Goal: Task Accomplishment & Management: Complete application form

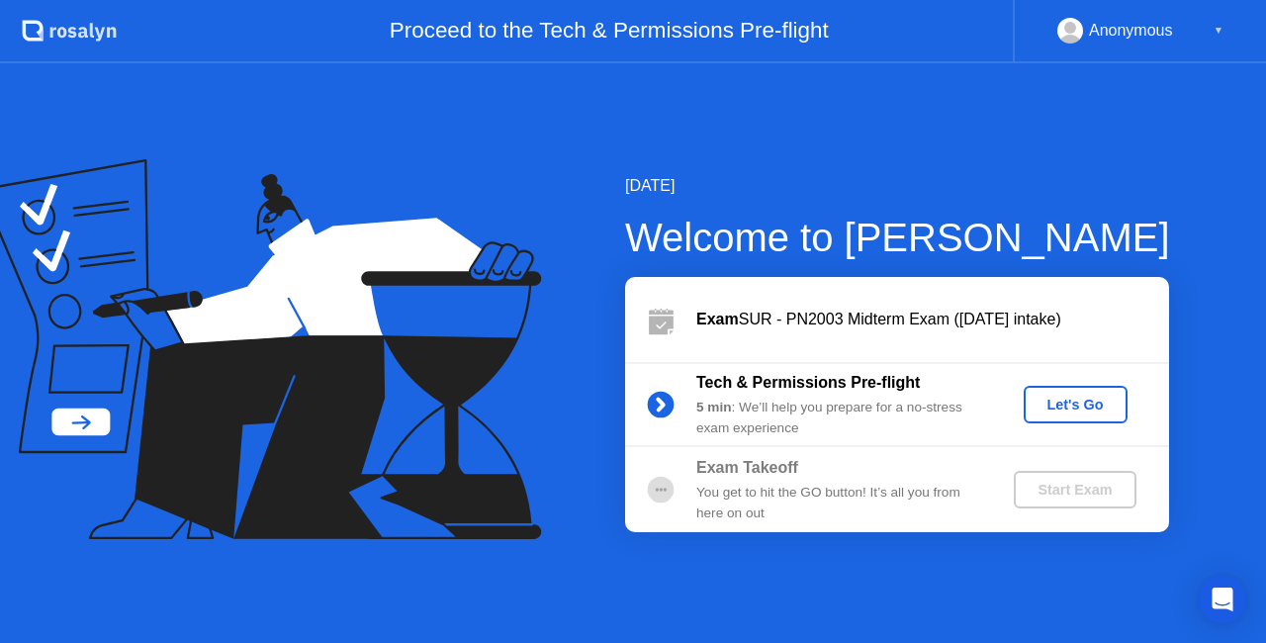
click at [1066, 400] on div "Let's Go" at bounding box center [1075, 404] width 88 height 16
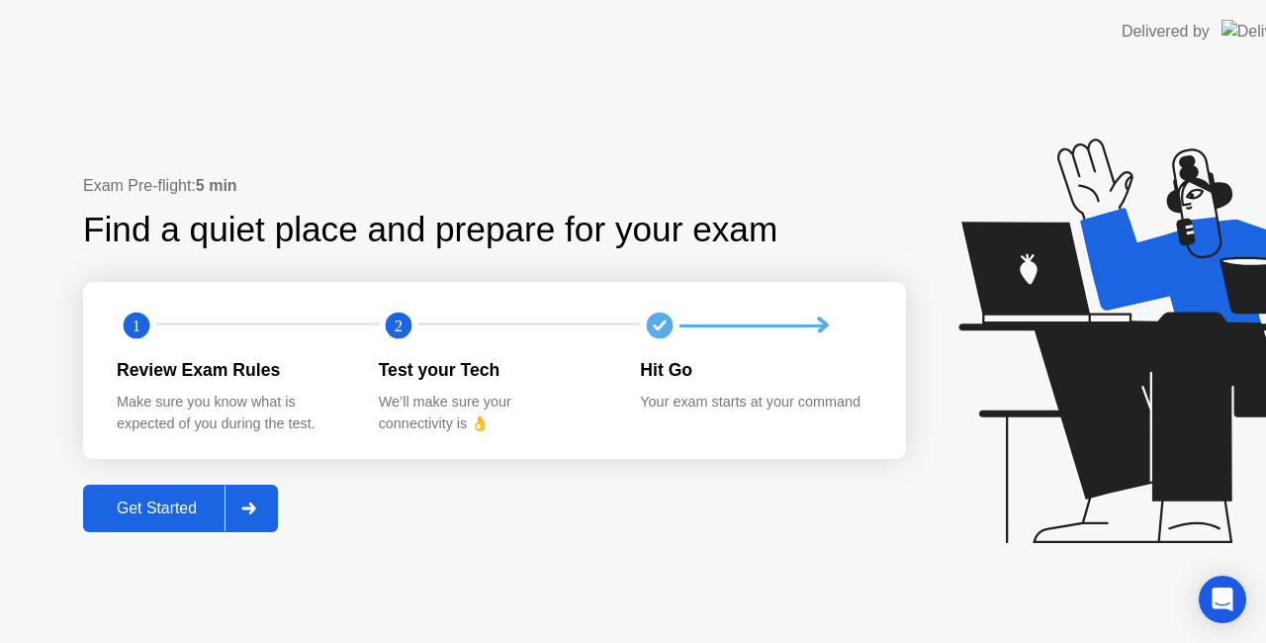
click at [111, 517] on div "Get Started" at bounding box center [156, 508] width 135 height 18
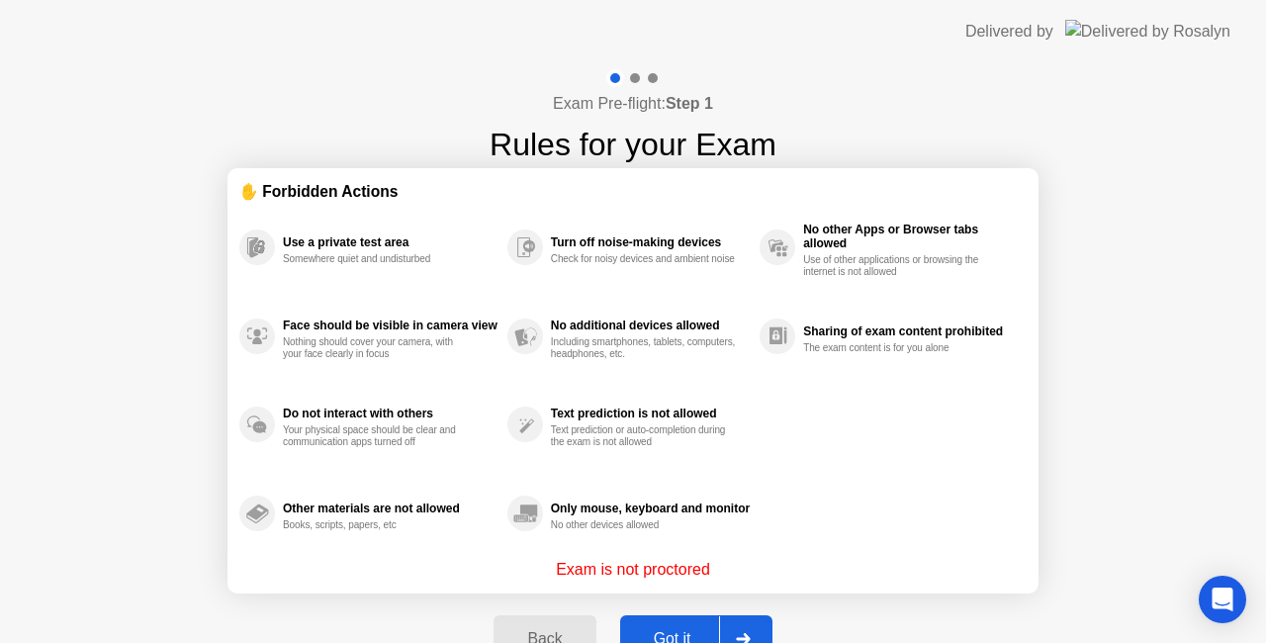
click at [660, 641] on div "Got it" at bounding box center [672, 639] width 93 height 18
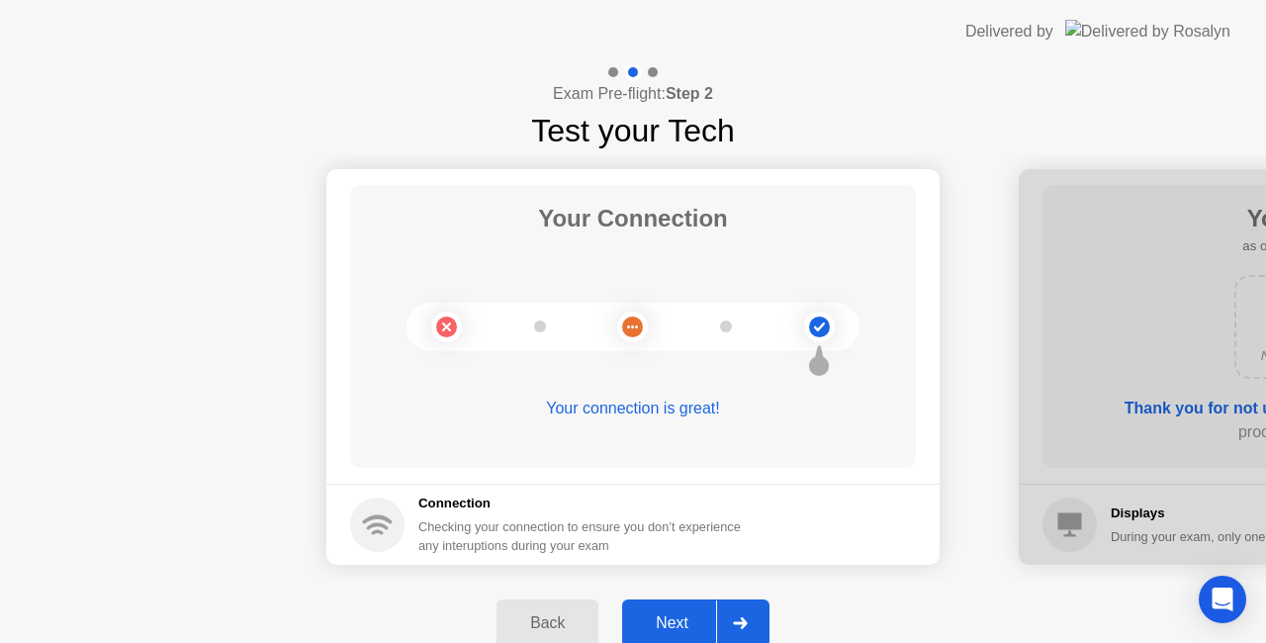
click at [680, 630] on div "Next" at bounding box center [672, 623] width 88 height 18
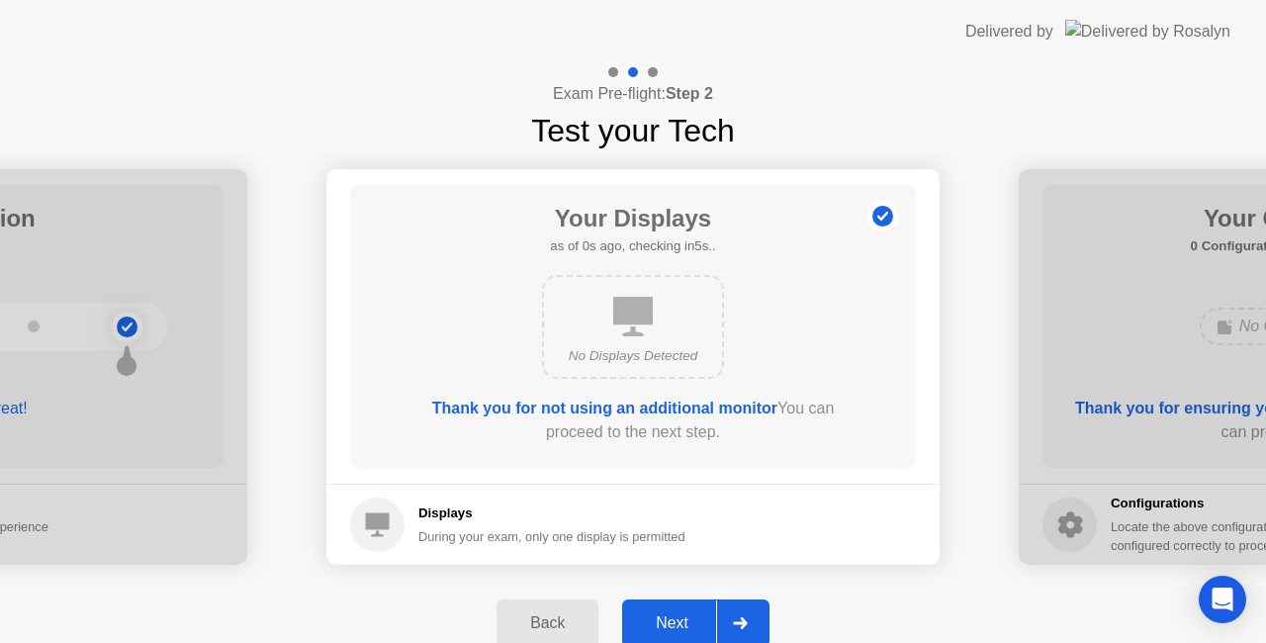
click at [680, 630] on div "Next" at bounding box center [672, 623] width 88 height 18
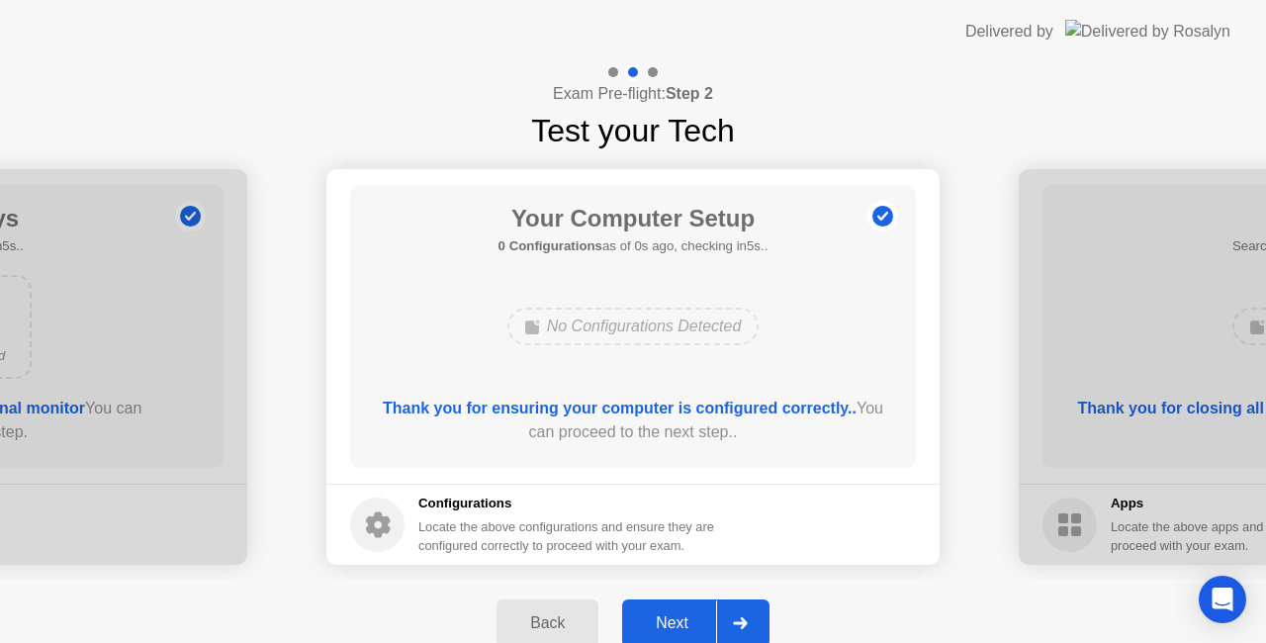
click at [680, 630] on div "Next" at bounding box center [672, 623] width 88 height 18
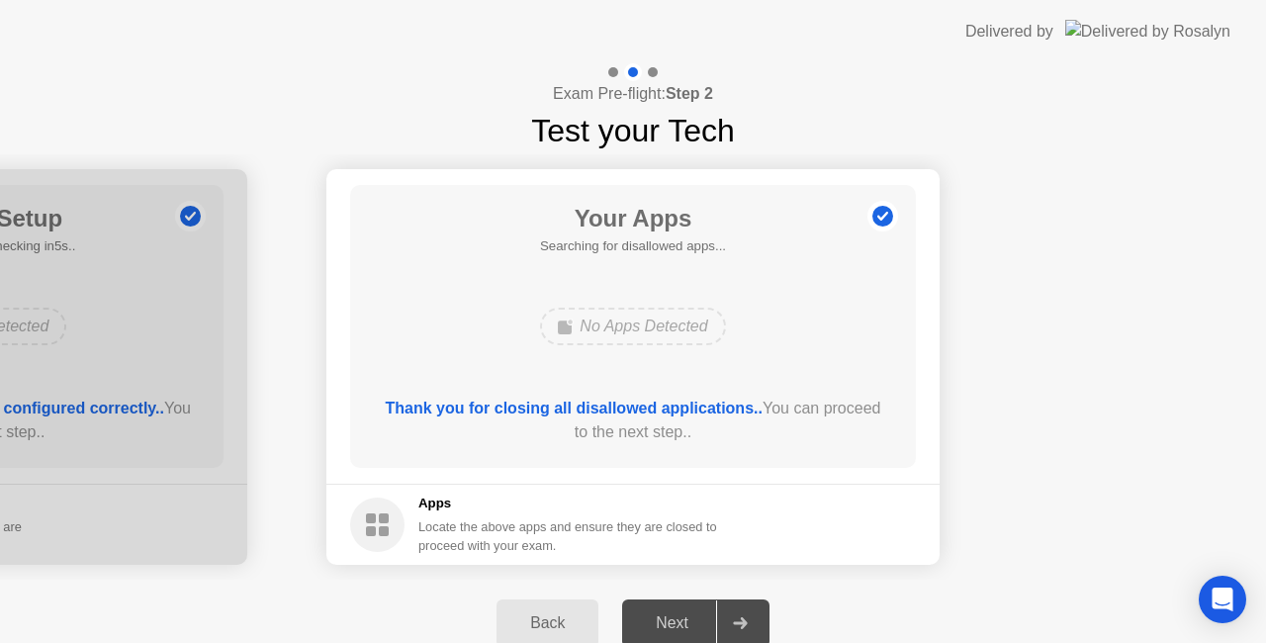
click at [680, 630] on div "Next" at bounding box center [672, 623] width 88 height 18
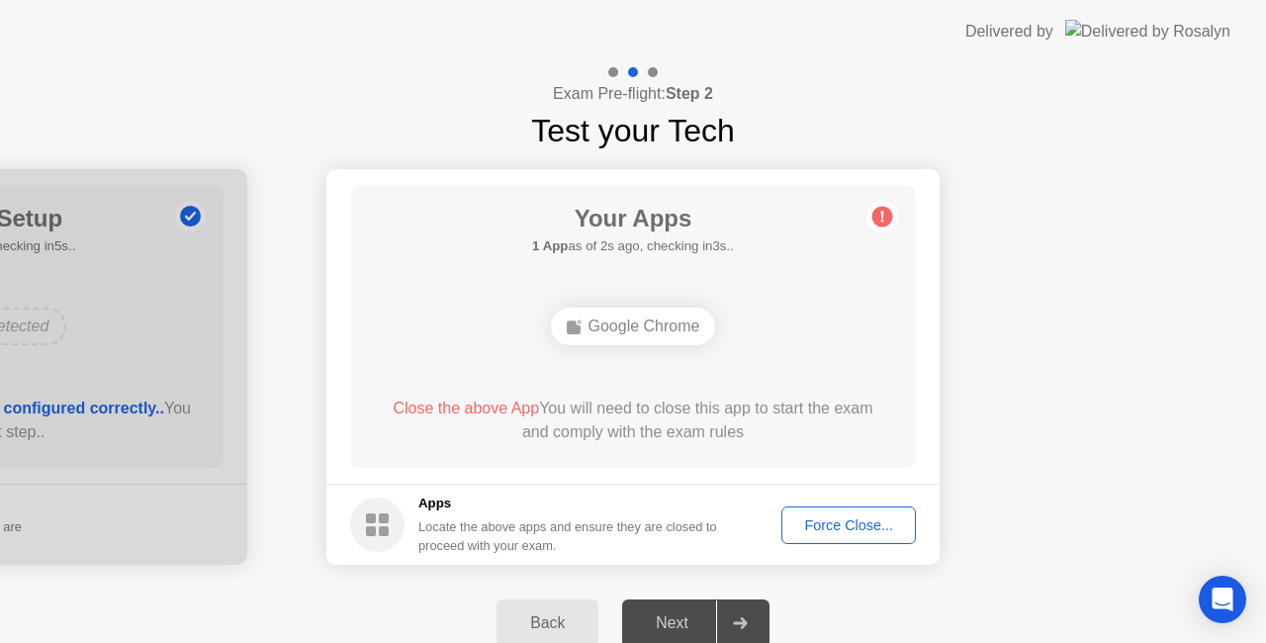
click at [836, 522] on div "Force Close..." at bounding box center [848, 525] width 121 height 16
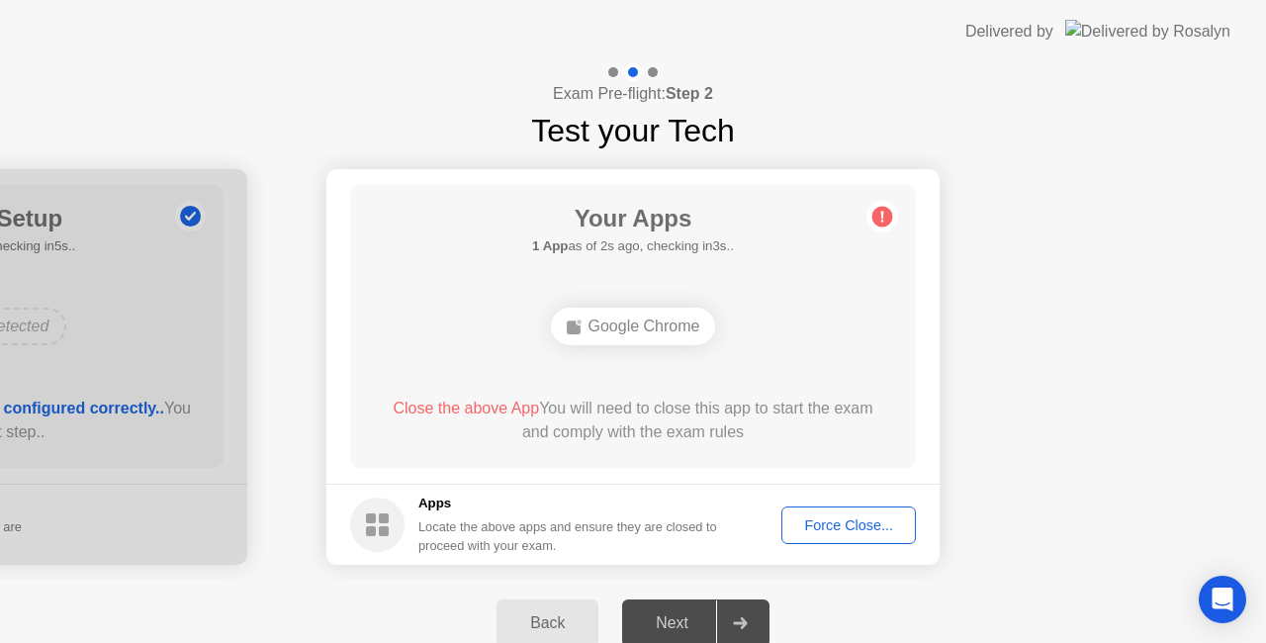
click at [838, 530] on div "Force Close..." at bounding box center [848, 525] width 121 height 16
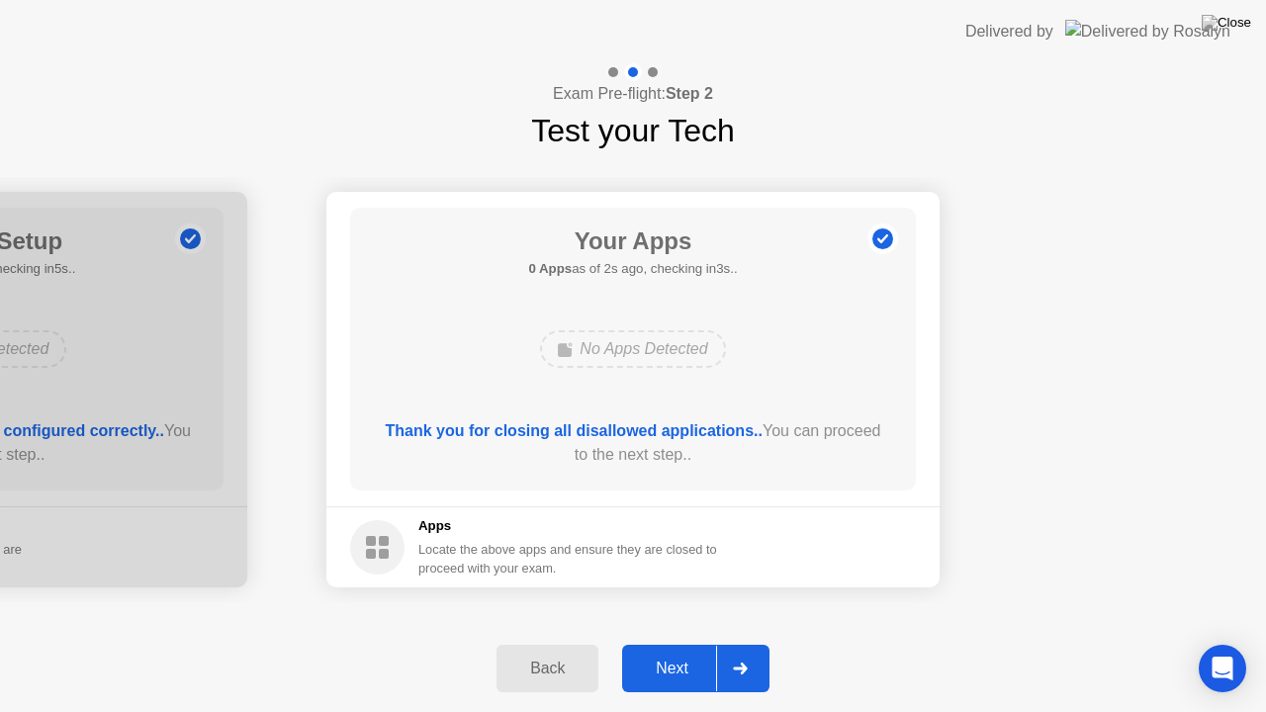
click at [669, 642] on div "Next" at bounding box center [672, 669] width 88 height 18
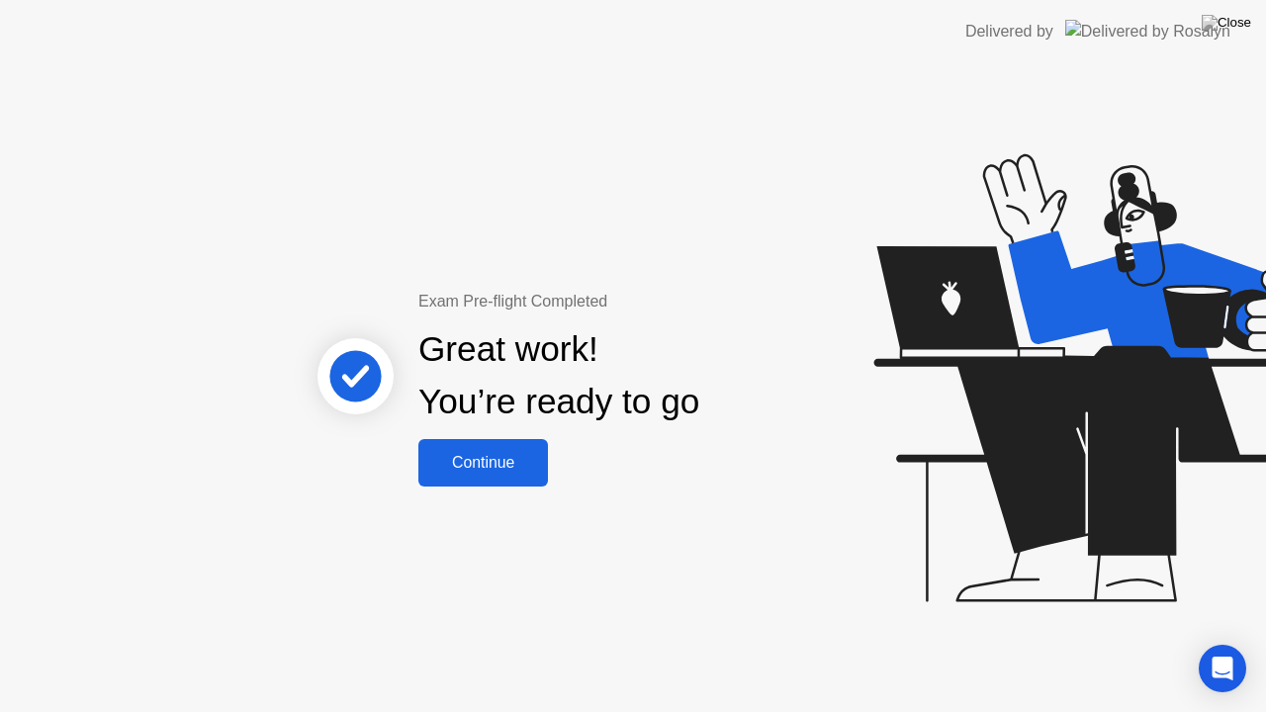
click at [477, 457] on div "Continue" at bounding box center [483, 463] width 118 height 18
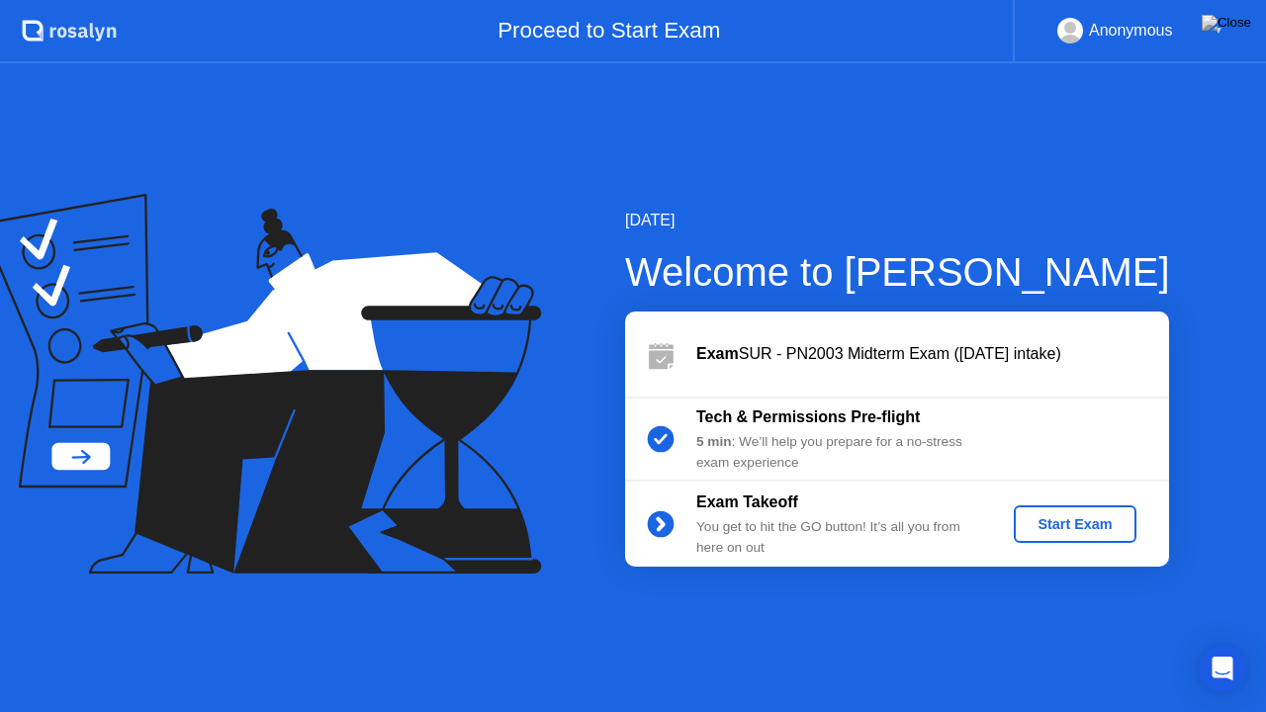
click at [1094, 516] on div "Start Exam" at bounding box center [1074, 524] width 106 height 16
